Goal: Task Accomplishment & Management: Manage account settings

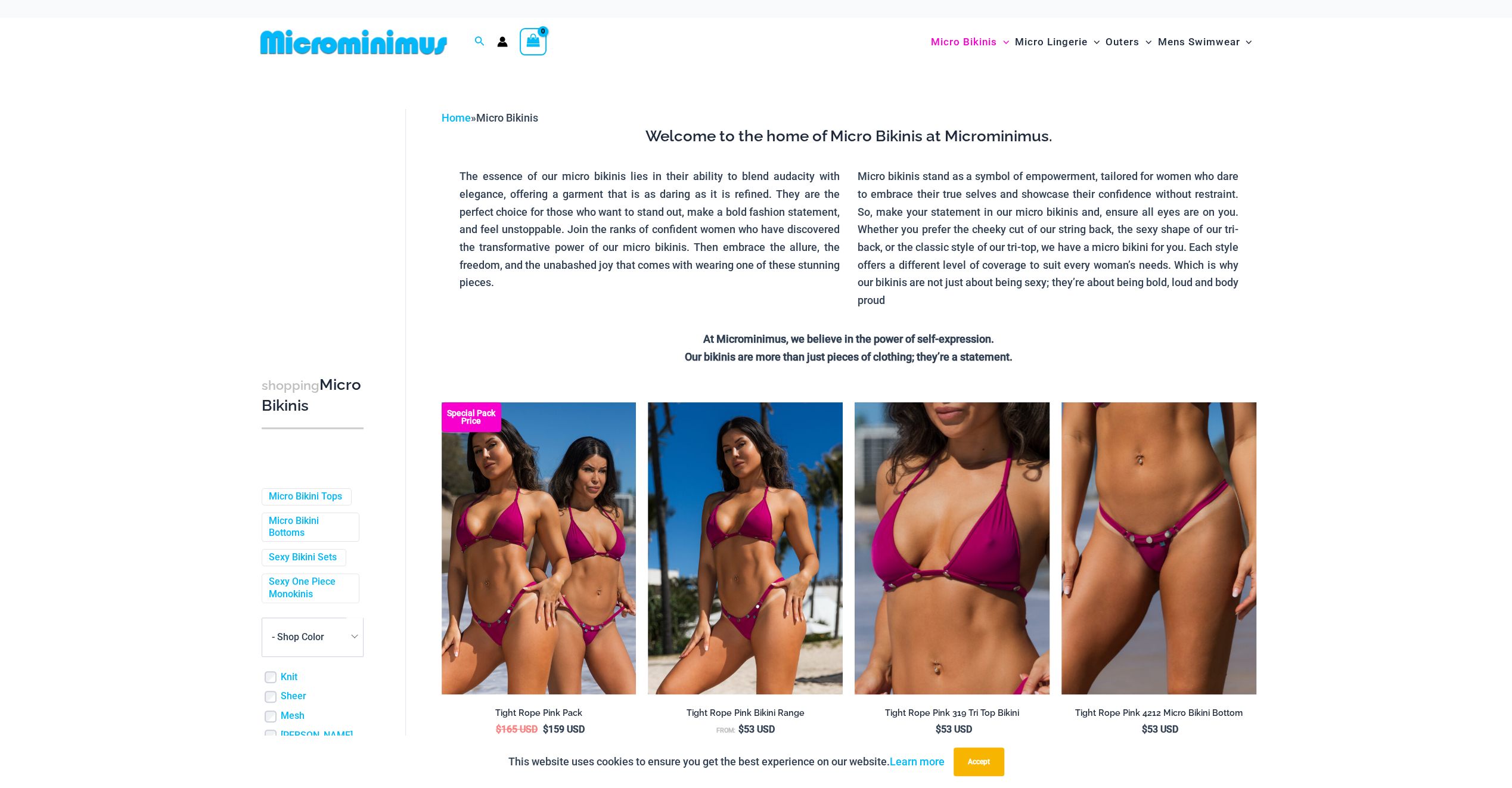
click at [500, 37] on circle "Account icon link" at bounding box center [502, 40] width 5 height 5
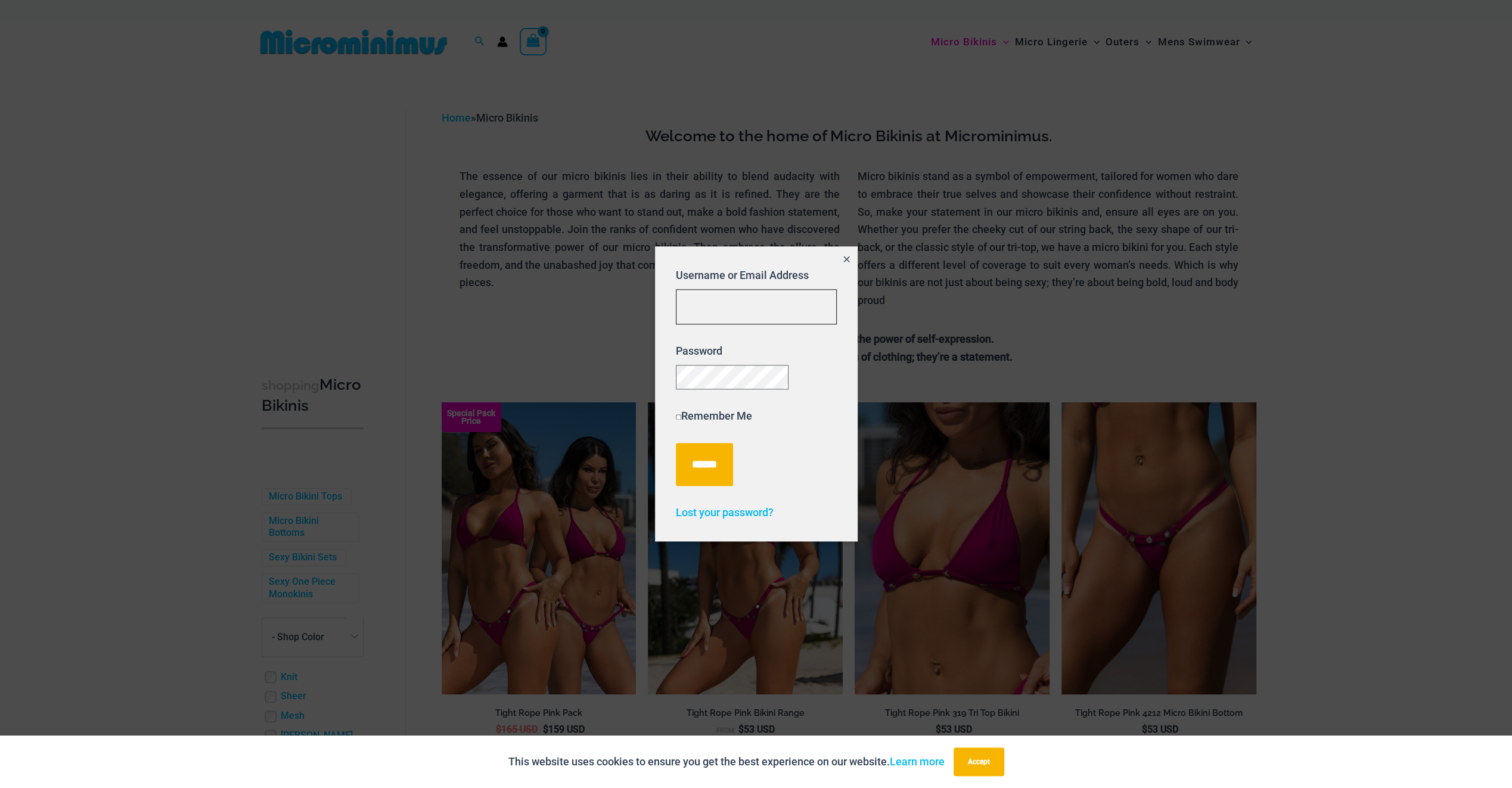
click at [707, 294] on input "Username or Email Address" at bounding box center [757, 307] width 161 height 35
type input "**********"
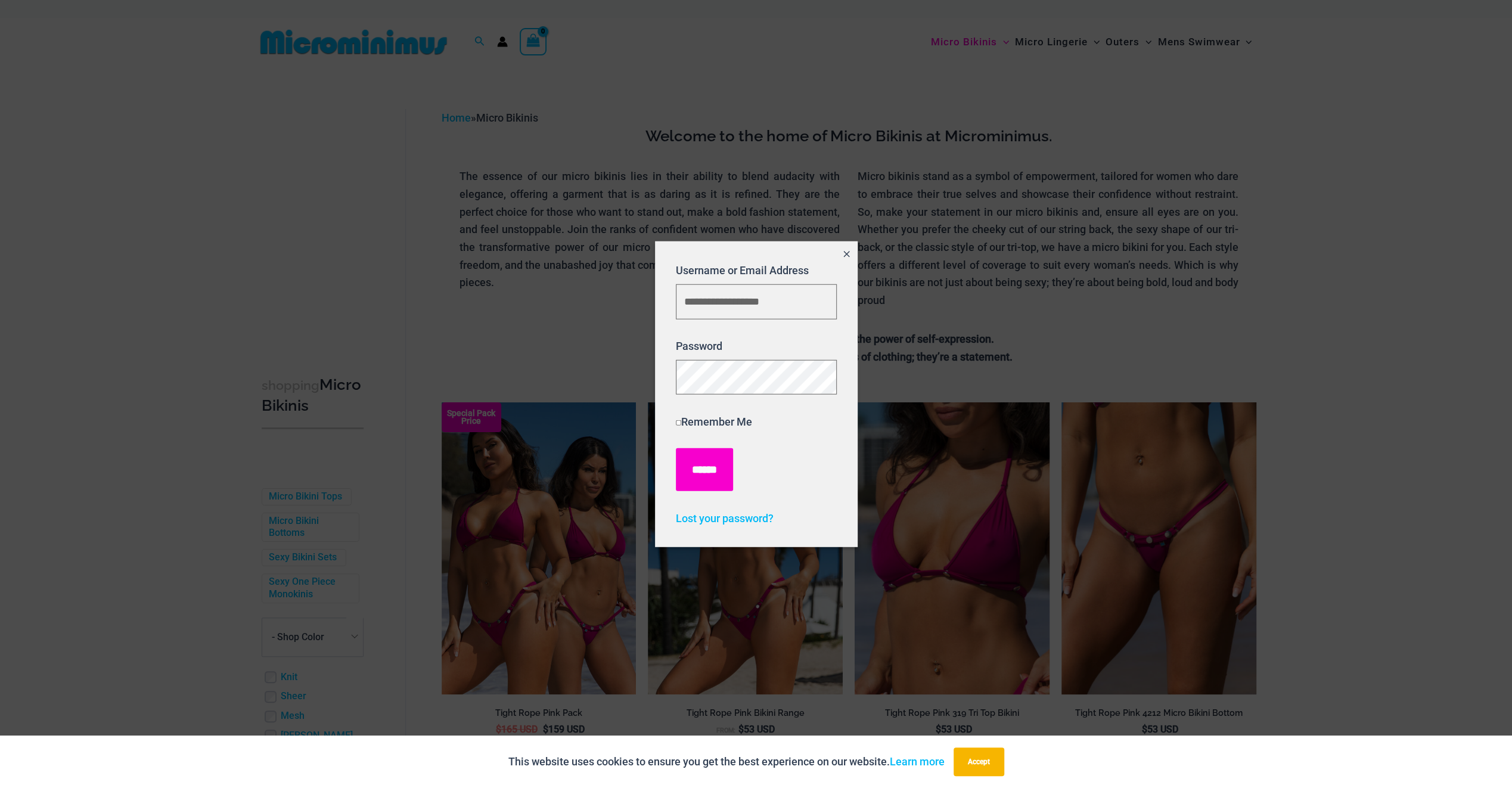
click at [708, 459] on input "******" at bounding box center [704, 469] width 57 height 43
